Goal: Information Seeking & Learning: Learn about a topic

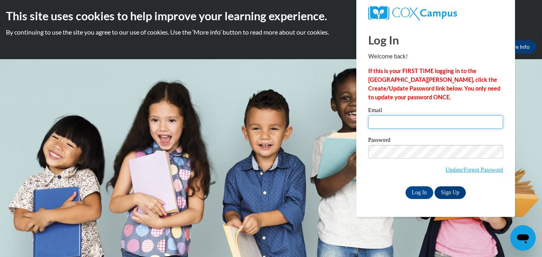
click at [380, 122] on input "Email" at bounding box center [435, 122] width 135 height 14
type input "[EMAIL_ADDRESS][DOMAIN_NAME]"
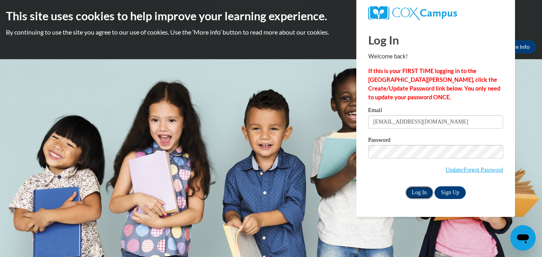
click at [419, 189] on input "Log In" at bounding box center [420, 192] width 28 height 13
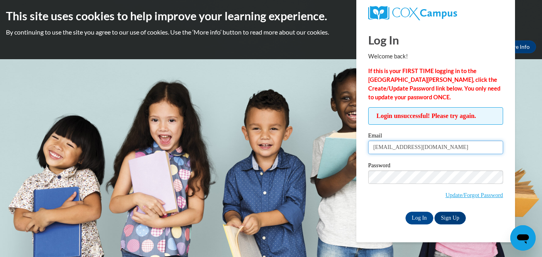
click at [452, 154] on input "ehopson@mpswdconnect.org" at bounding box center [435, 148] width 135 height 14
type input "ehopson@mpsdconnect.org"
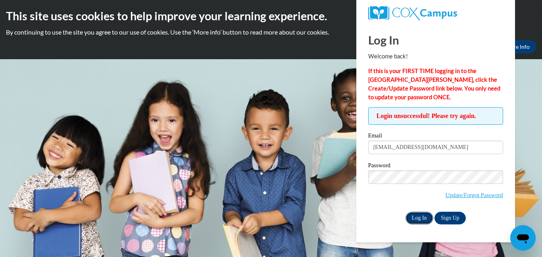
click at [421, 216] on input "Log In" at bounding box center [420, 218] width 28 height 13
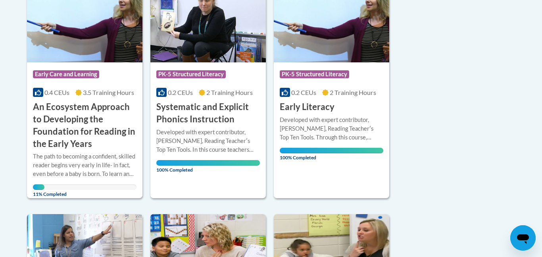
scroll to position [238, 0]
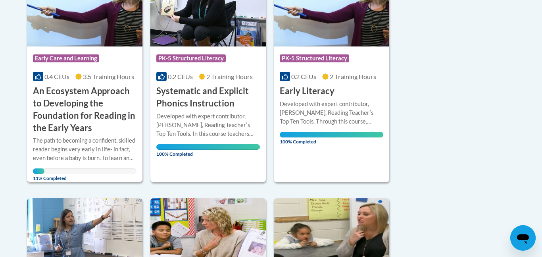
click at [83, 57] on span "Early Care and Learning" at bounding box center [66, 58] width 66 height 8
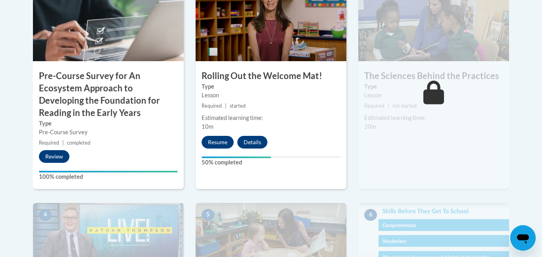
scroll to position [305, 0]
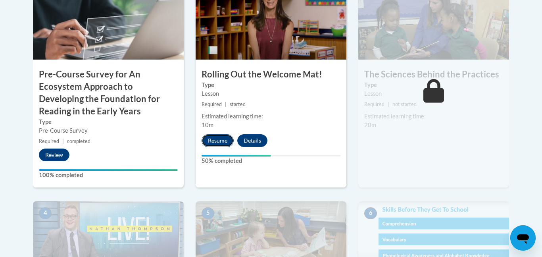
click at [220, 136] on button "Resume" at bounding box center [218, 140] width 32 height 13
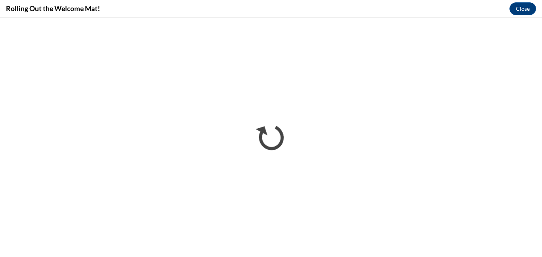
scroll to position [0, 0]
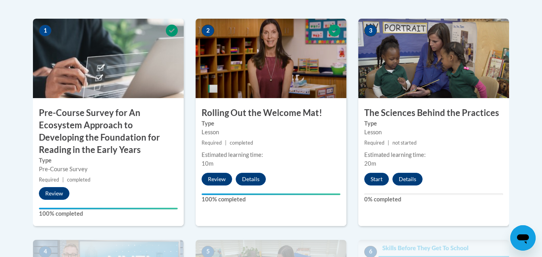
scroll to position [261, 0]
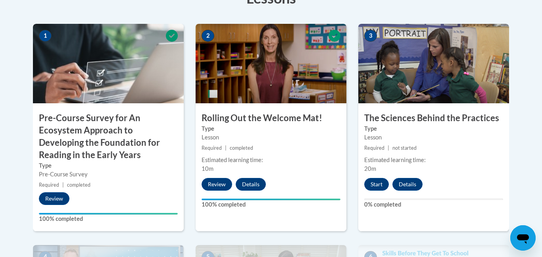
click at [453, 41] on img at bounding box center [434, 63] width 151 height 79
click at [423, 62] on img at bounding box center [434, 63] width 151 height 79
click at [423, 60] on img at bounding box center [434, 63] width 151 height 79
click at [428, 51] on img at bounding box center [434, 63] width 151 height 79
click at [378, 185] on button "Start" at bounding box center [377, 184] width 25 height 13
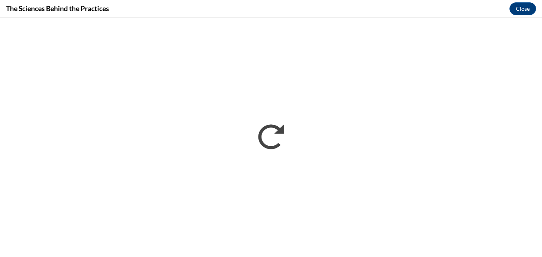
scroll to position [0, 0]
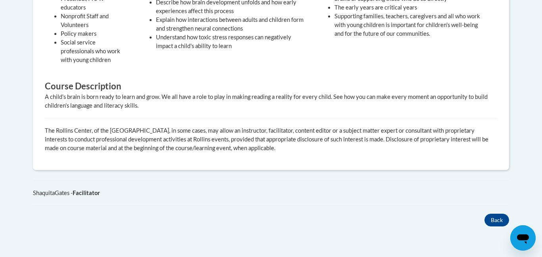
scroll to position [521, 0]
